Goal: Find contact information: Find contact information

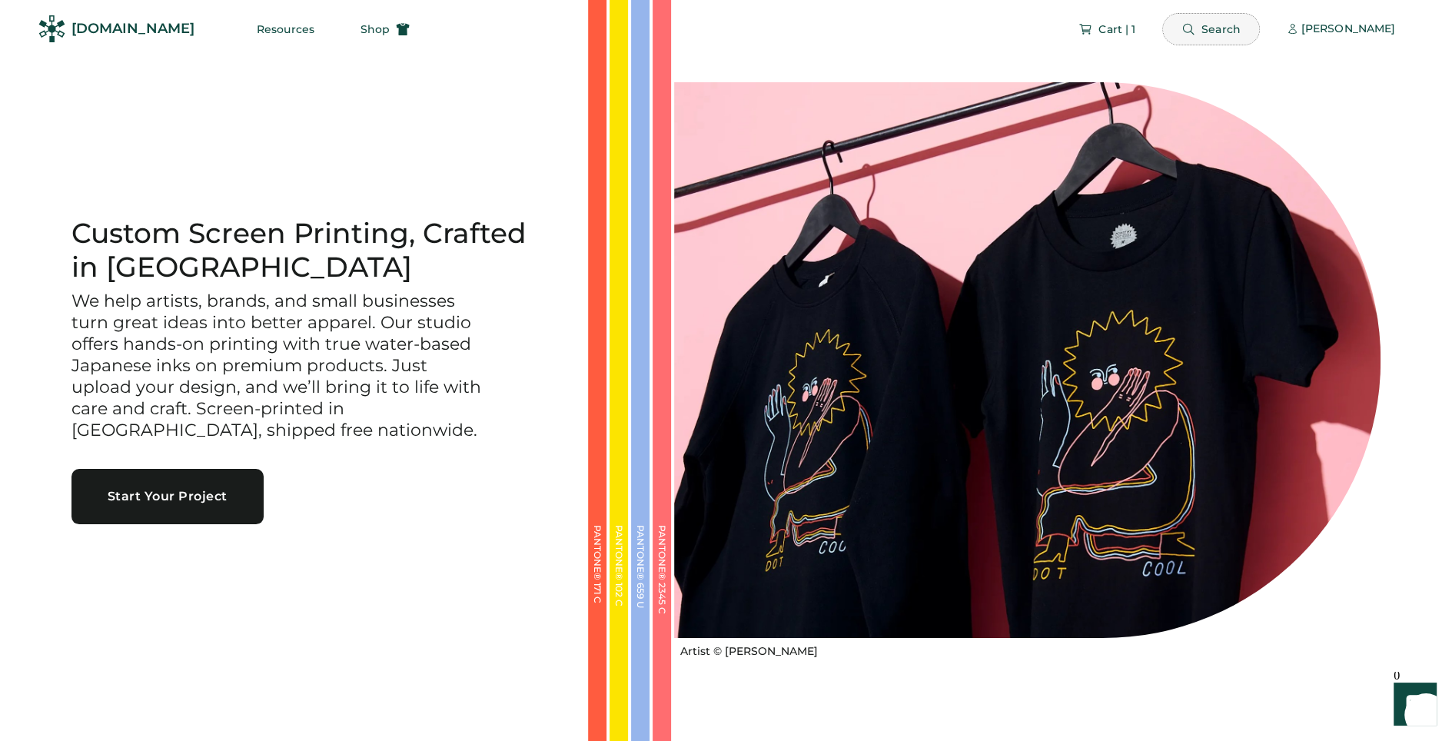
click at [1220, 34] on span "Search" at bounding box center [1220, 29] width 39 height 11
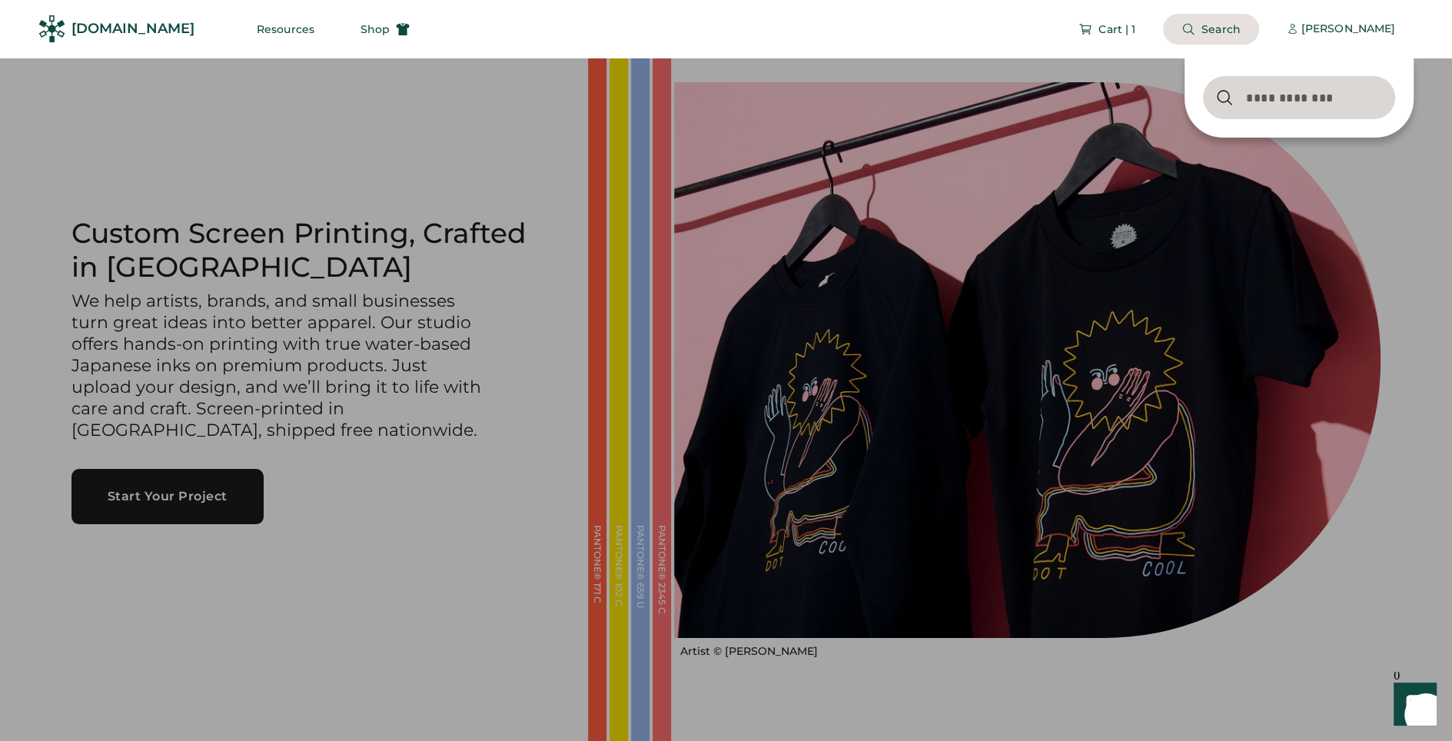
type input "*"
click at [1316, 42] on div "[PERSON_NAME]" at bounding box center [1348, 29] width 94 height 31
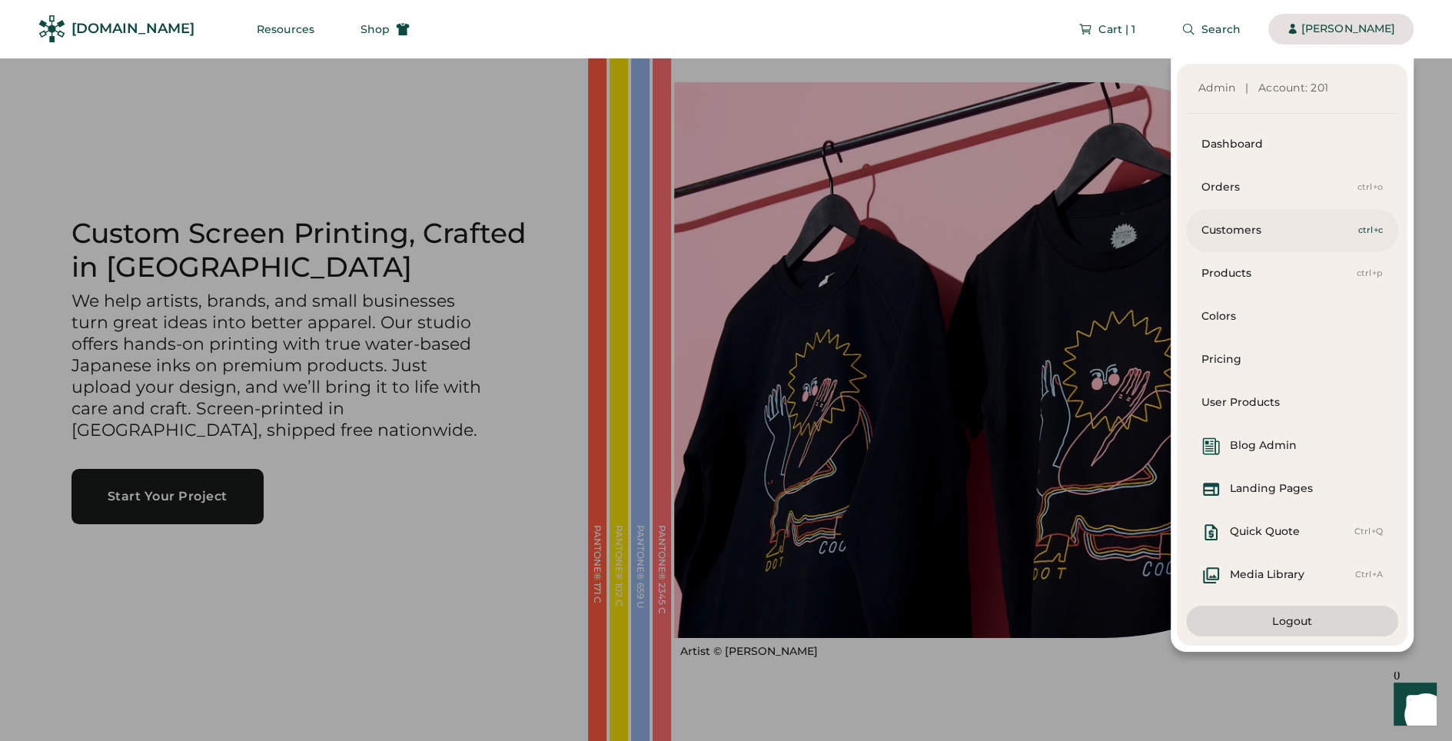
click at [1238, 235] on div "Customers" at bounding box center [1279, 230] width 157 height 15
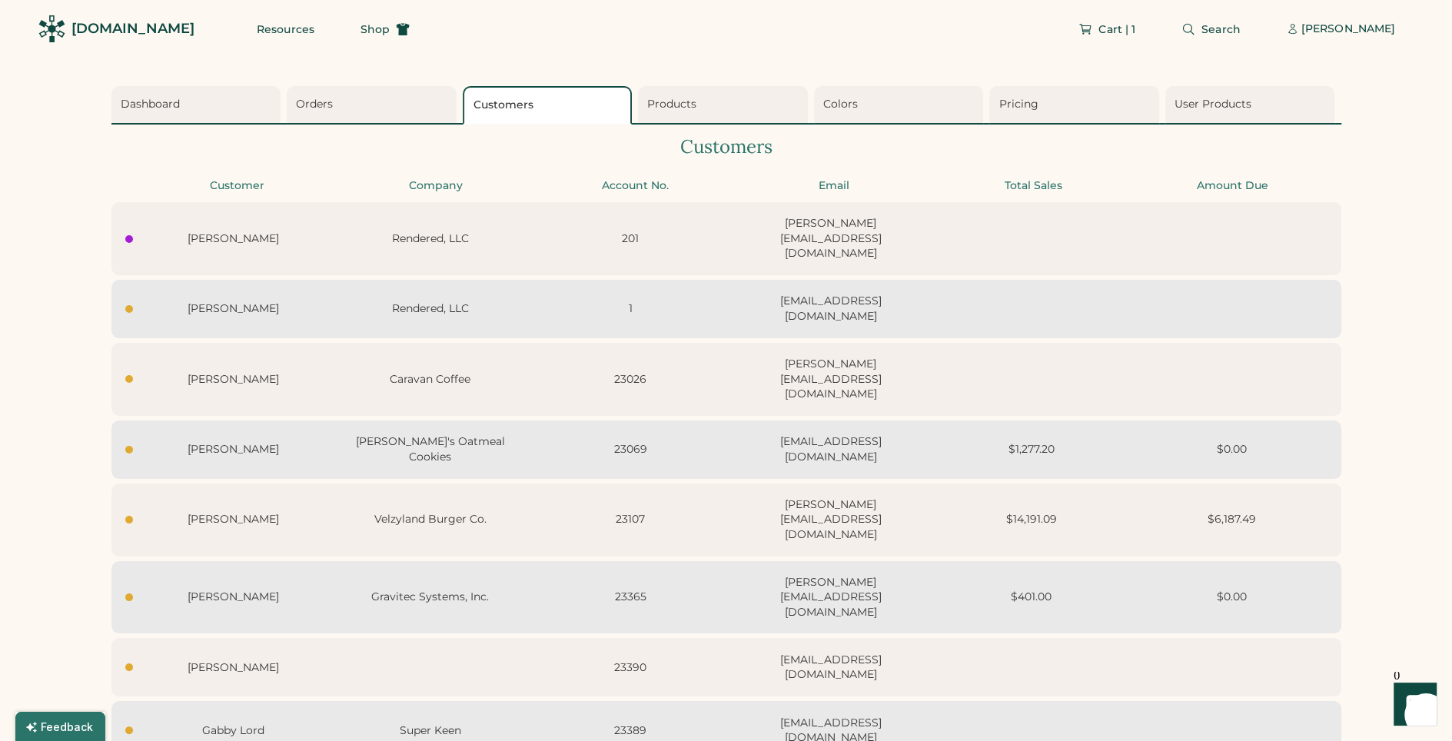
click at [544, 638] on div "Tod Hays 23390 todwhays@gmail.com" at bounding box center [726, 667] width 1230 height 58
select select "****"
select select "*******"
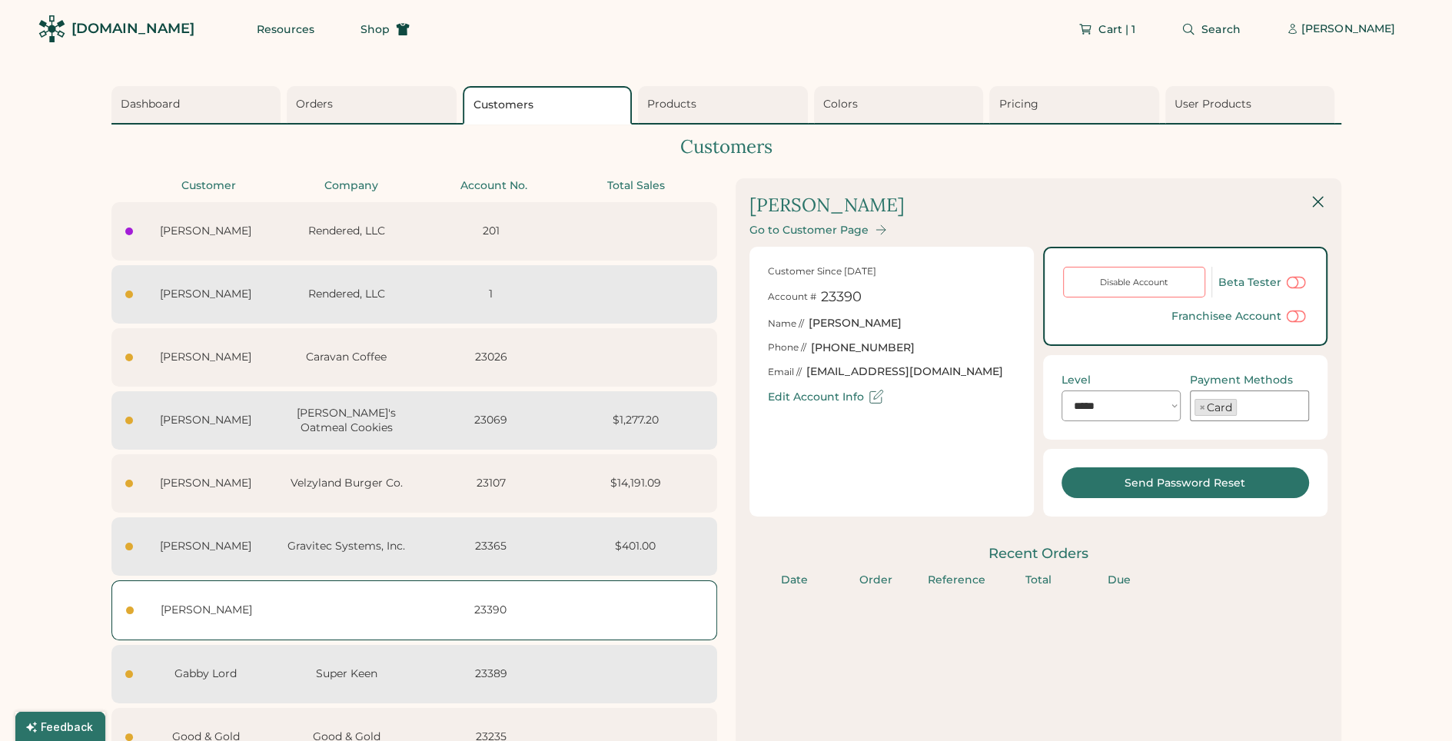
select select "*******"
click at [849, 228] on div "Go to Customer Page" at bounding box center [808, 230] width 119 height 13
click at [845, 232] on div "Go to Customer Page" at bounding box center [808, 230] width 119 height 13
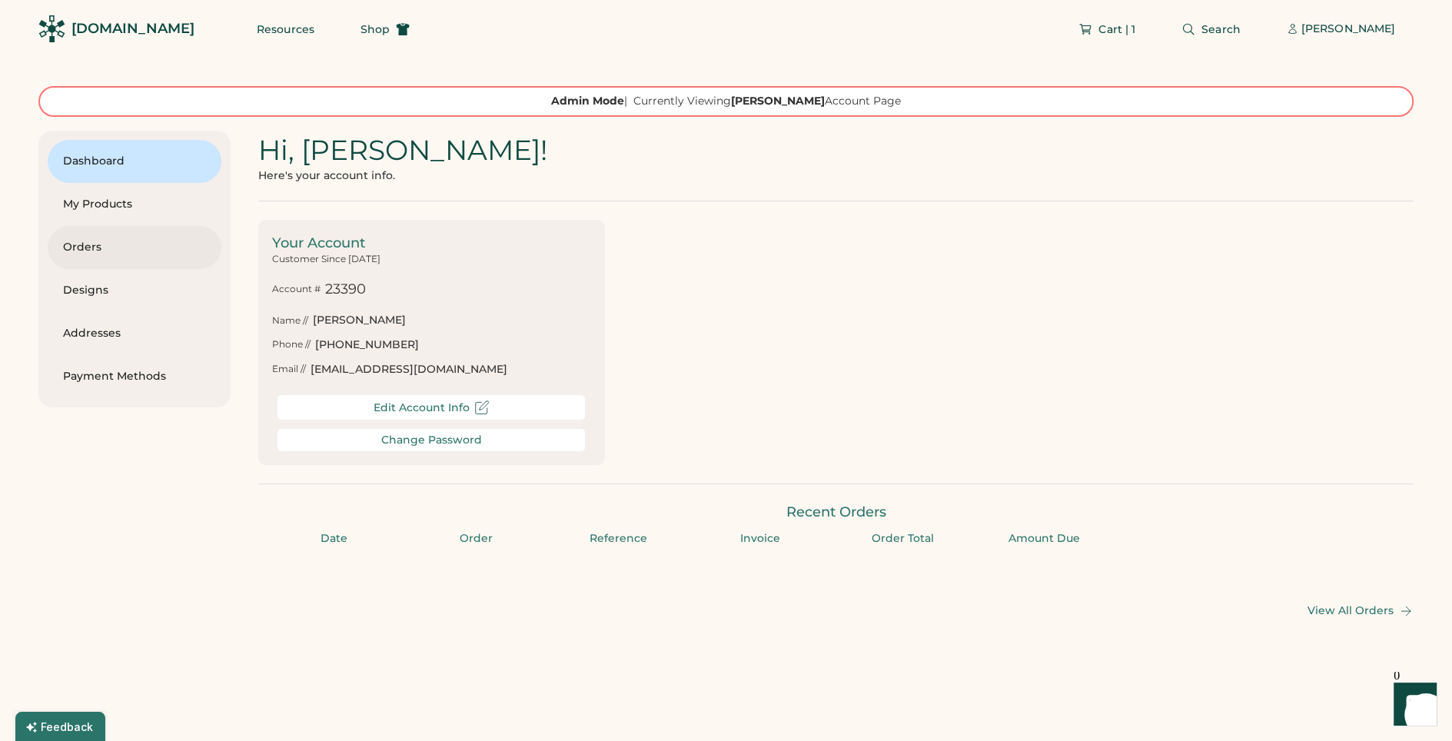
click at [75, 242] on div "Orders" at bounding box center [134, 247] width 143 height 15
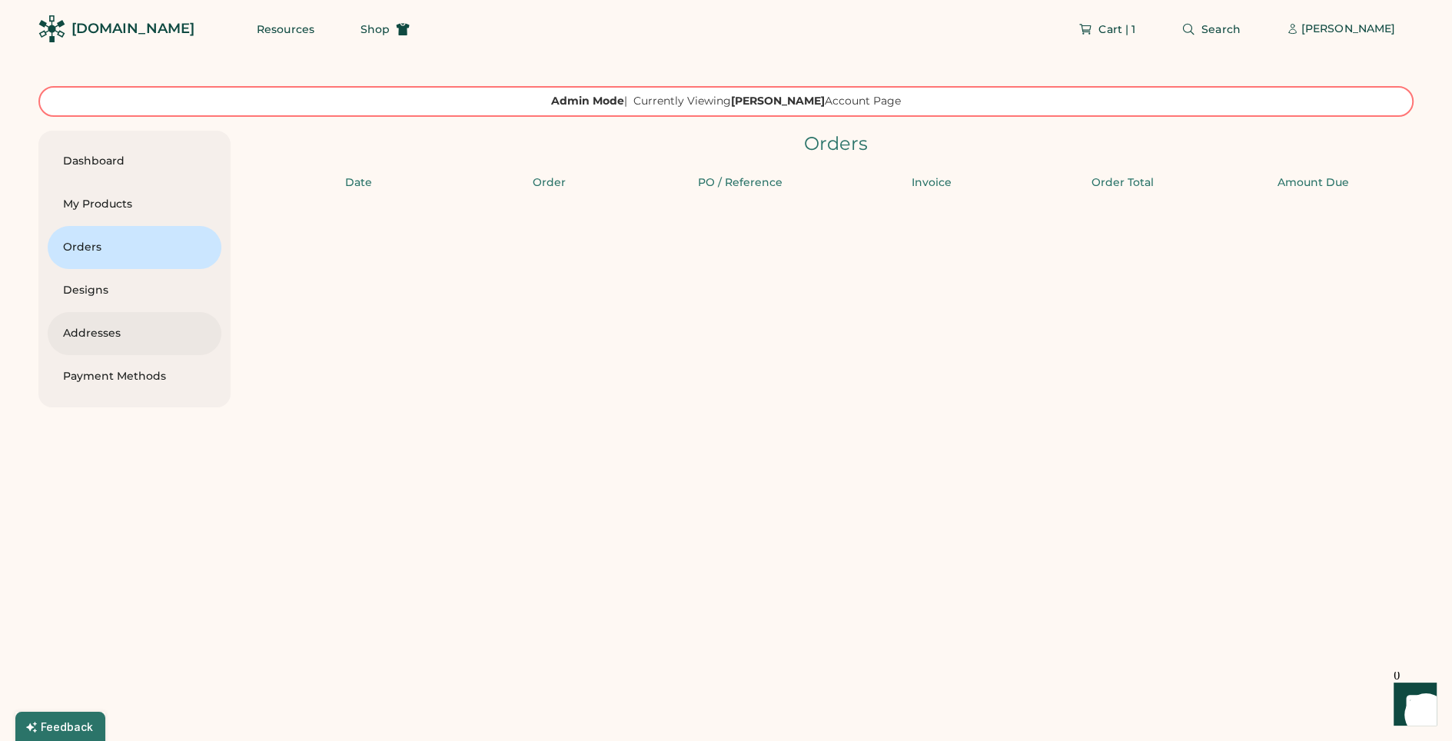
click at [122, 343] on div "Addresses" at bounding box center [134, 333] width 143 height 43
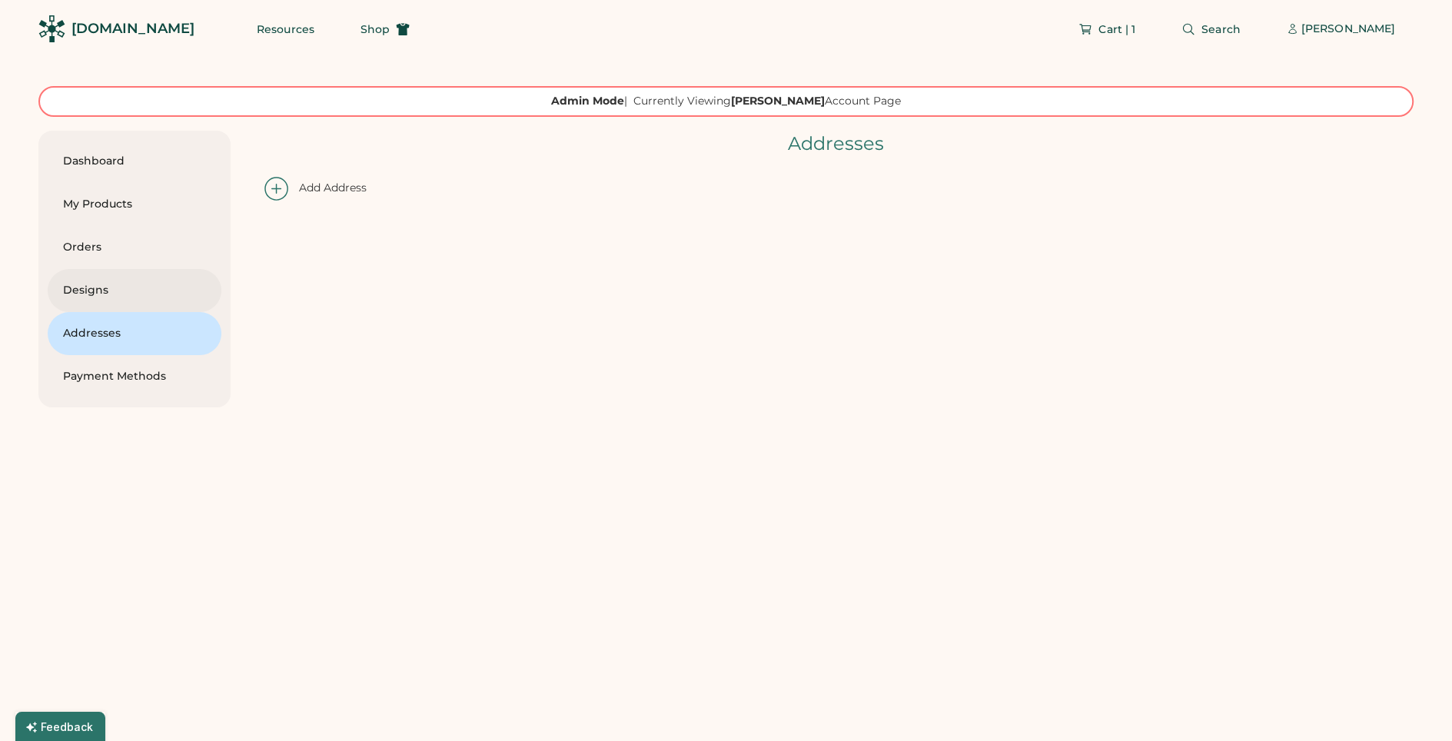
click at [98, 297] on div "Designs" at bounding box center [134, 290] width 143 height 15
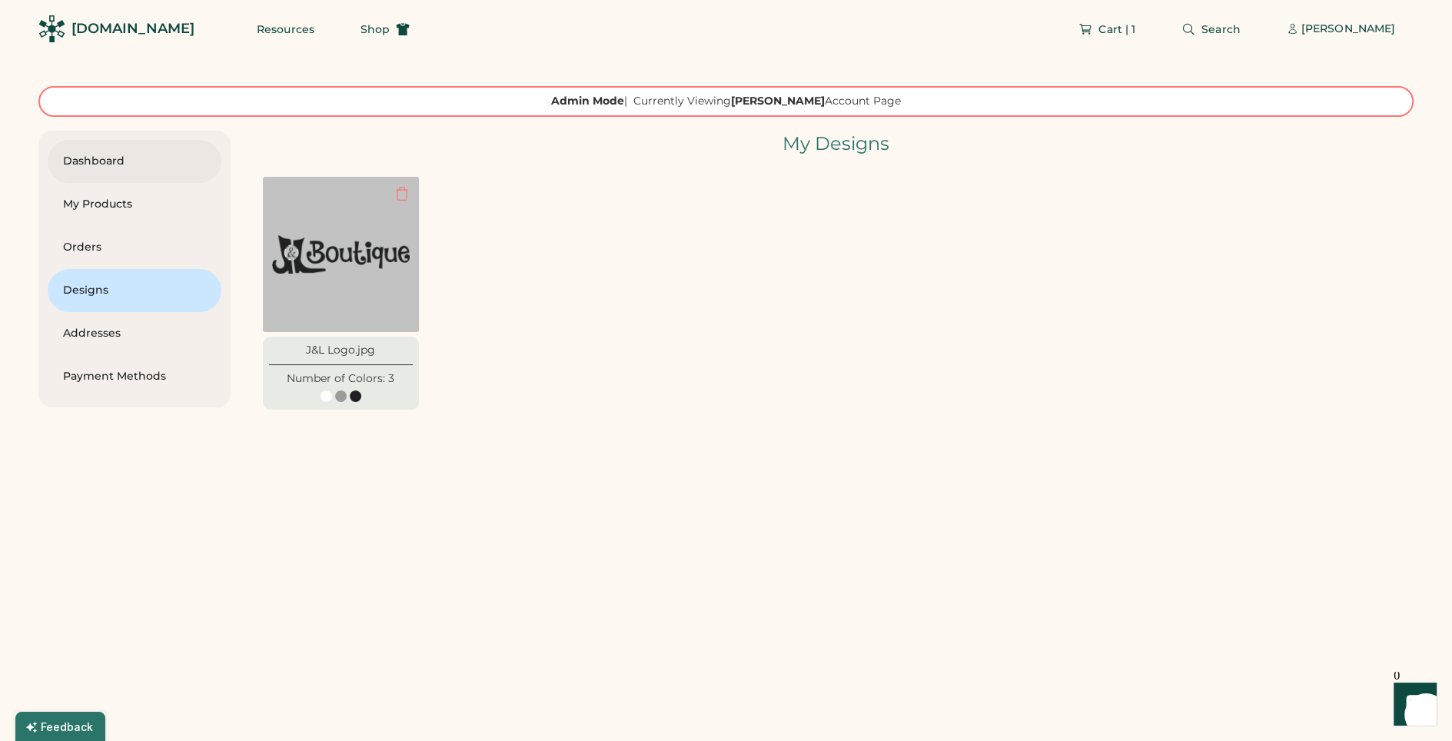
click at [112, 157] on div "Dashboard" at bounding box center [134, 161] width 143 height 15
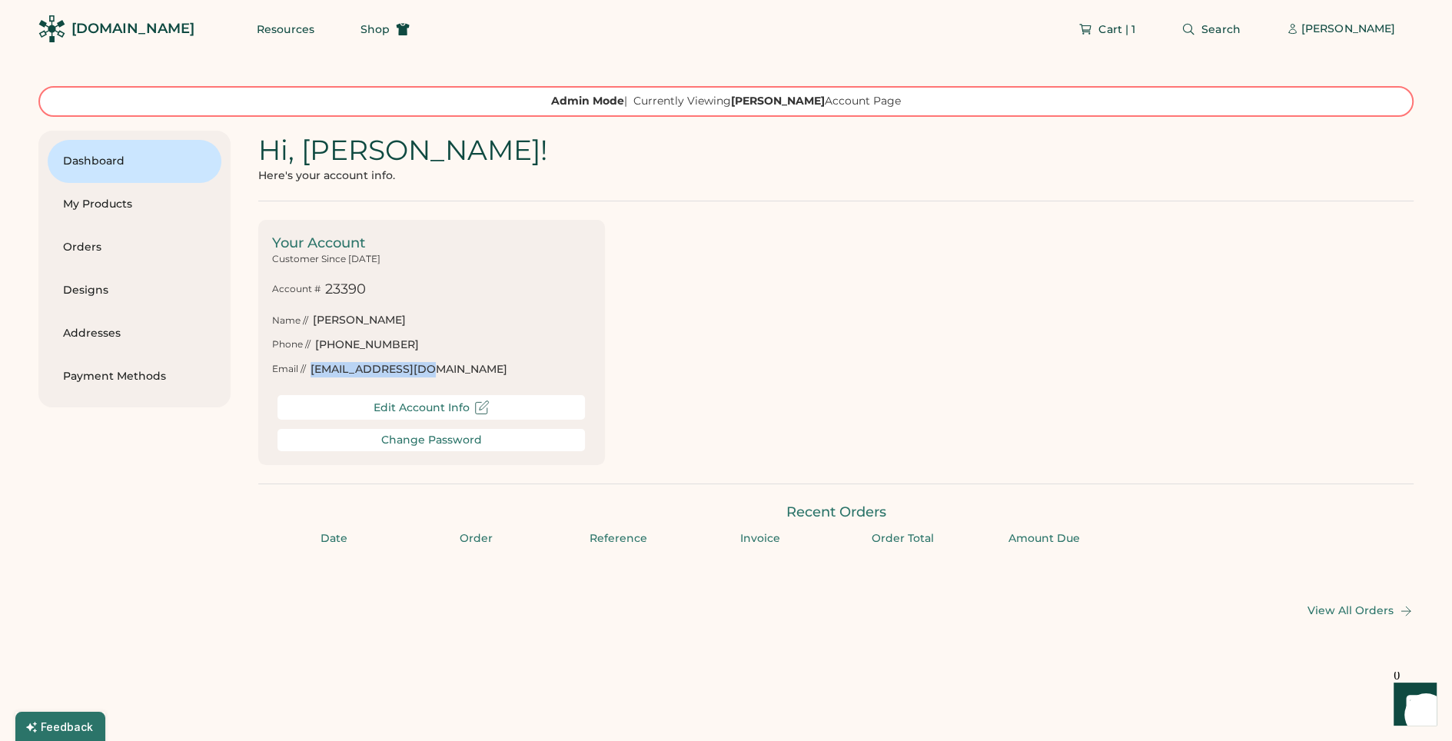
drag, startPoint x: 460, startPoint y: 367, endPoint x: 313, endPoint y: 376, distance: 147.8
click at [311, 377] on div "Email // todwhays@gmail.com" at bounding box center [431, 369] width 319 height 15
copy div "todwhays@gmail.com"
